Goal: Task Accomplishment & Management: Complete application form

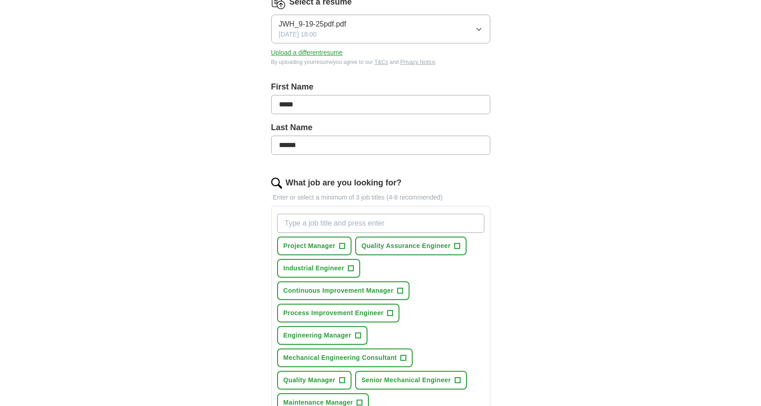
scroll to position [197, 0]
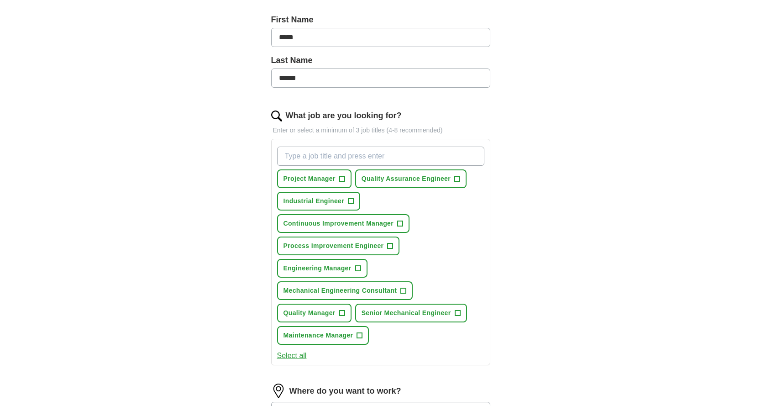
click at [390, 246] on span "+" at bounding box center [390, 245] width 5 height 7
click at [356, 268] on span "+" at bounding box center [357, 268] width 5 height 7
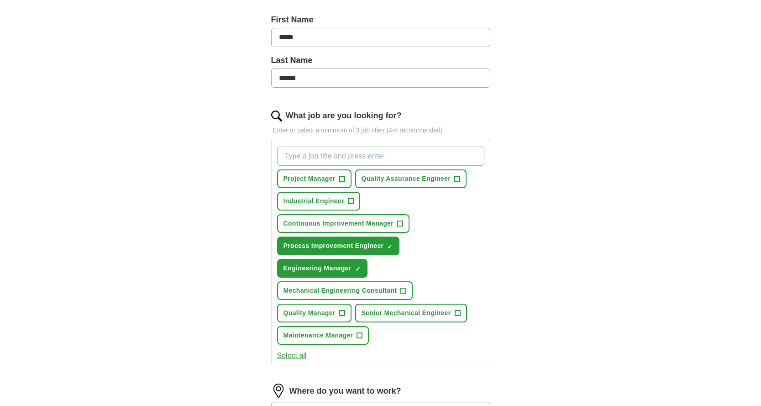
click at [325, 315] on span "Quality Manager" at bounding box center [309, 313] width 52 height 10
click at [425, 315] on span "Senior Mechanical Engineer" at bounding box center [406, 313] width 89 height 10
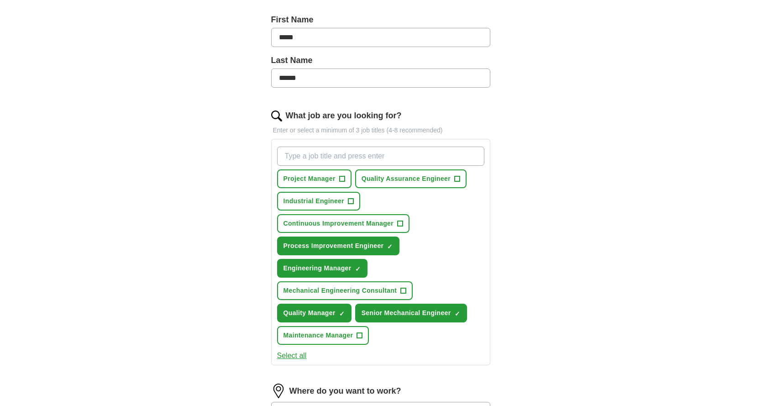
click at [325, 338] on span "Maintenance Manager" at bounding box center [318, 336] width 70 height 10
click at [356, 222] on span "Continuous Improvement Manager" at bounding box center [338, 224] width 110 height 10
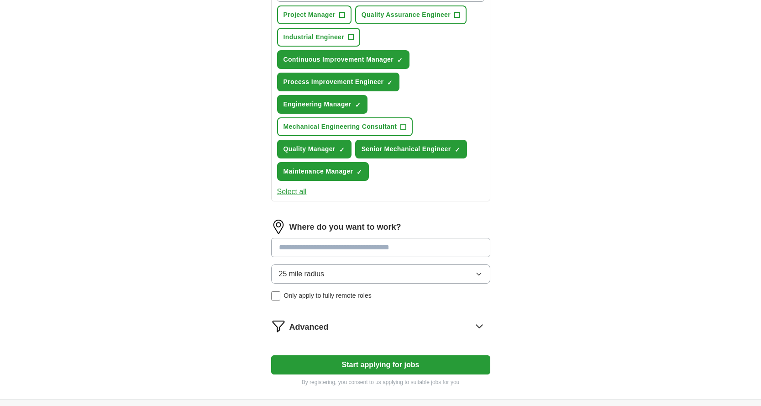
scroll to position [436, 0]
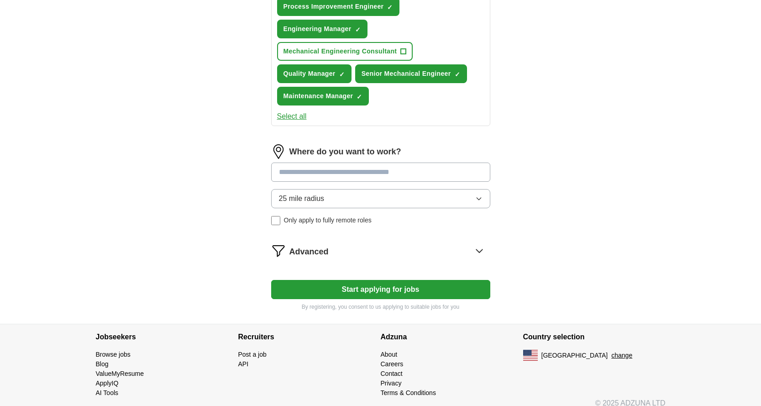
click at [419, 294] on button "Start applying for jobs" at bounding box center [380, 289] width 219 height 19
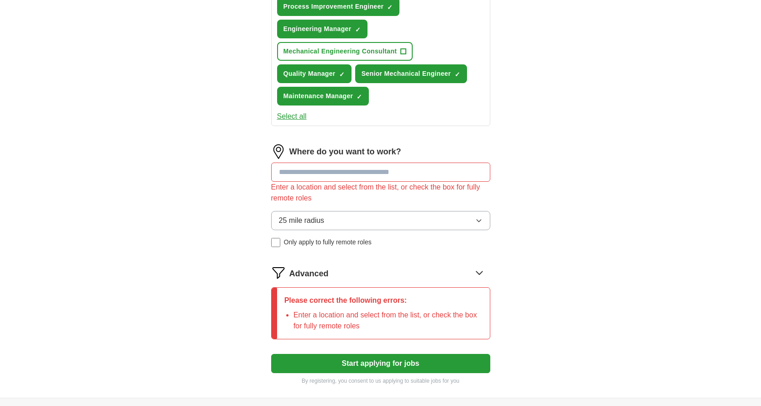
click at [408, 178] on input at bounding box center [380, 172] width 219 height 19
type input "********"
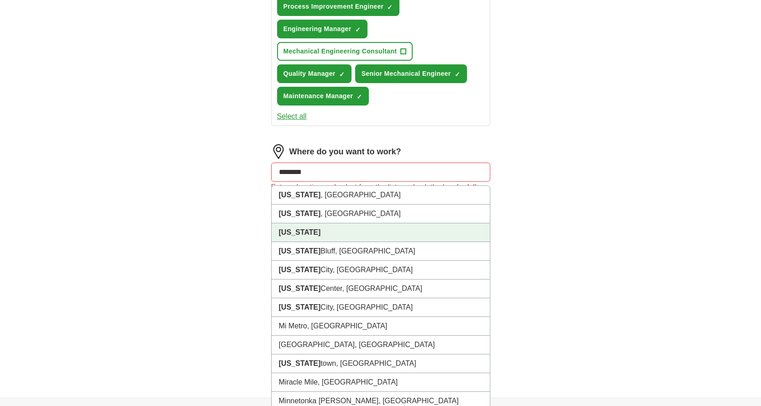
click at [334, 234] on li "[US_STATE]" at bounding box center [381, 232] width 218 height 19
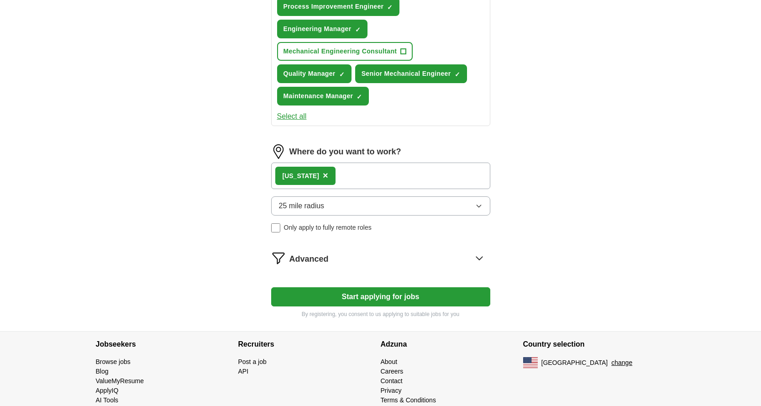
click at [382, 182] on div "[US_STATE] ×" at bounding box center [380, 176] width 219 height 26
click at [380, 184] on div "[US_STATE] ×" at bounding box center [380, 176] width 219 height 26
click at [380, 182] on div "[US_STATE] ×" at bounding box center [380, 176] width 219 height 26
click at [362, 176] on div "[US_STATE] ×" at bounding box center [380, 176] width 219 height 26
click at [361, 173] on div "[US_STATE] ×" at bounding box center [380, 176] width 219 height 26
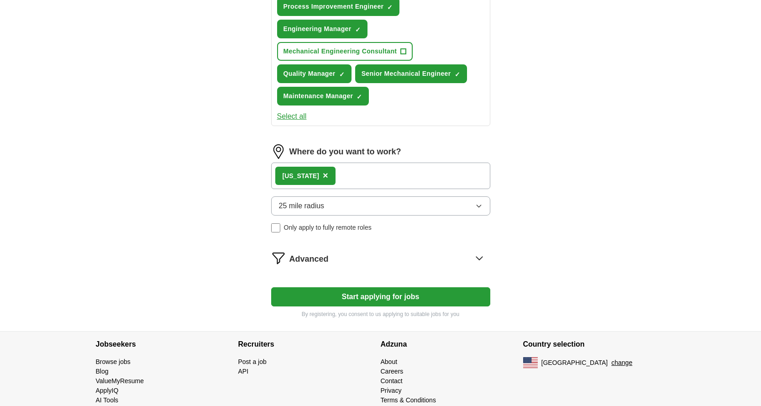
click at [381, 296] on button "Start applying for jobs" at bounding box center [380, 296] width 219 height 19
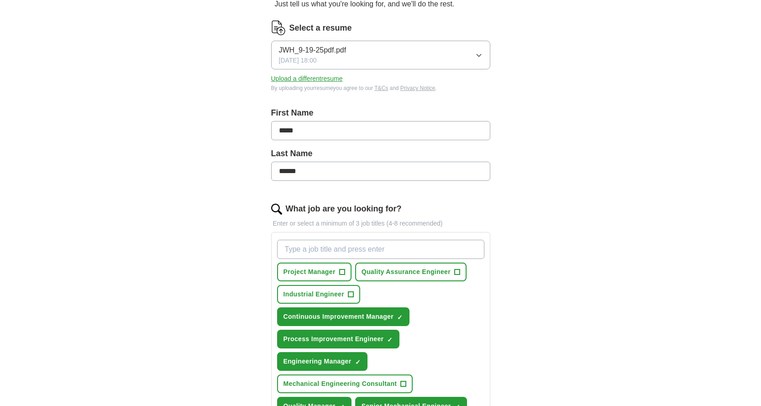
select select "**"
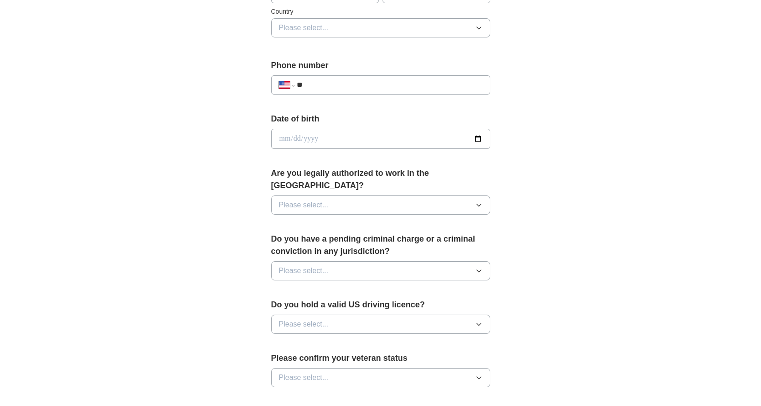
scroll to position [0, 0]
